Goal: Information Seeking & Learning: Learn about a topic

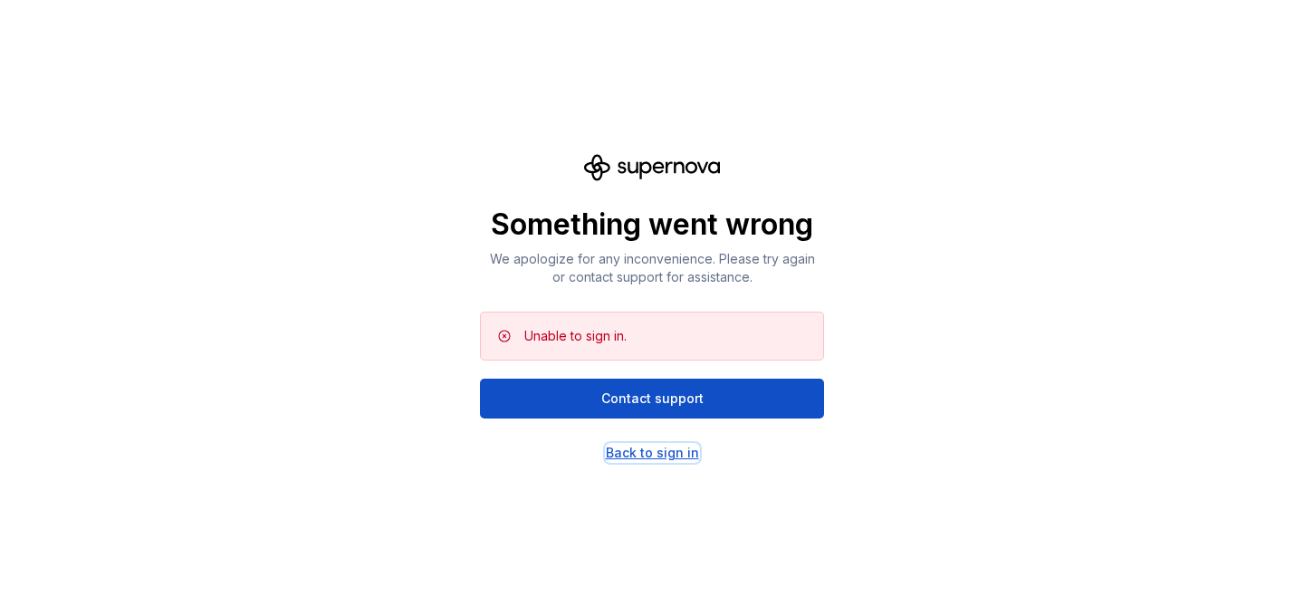
click at [659, 455] on div "Back to sign in" at bounding box center [652, 453] width 93 height 18
